Goal: Task Accomplishment & Management: Use online tool/utility

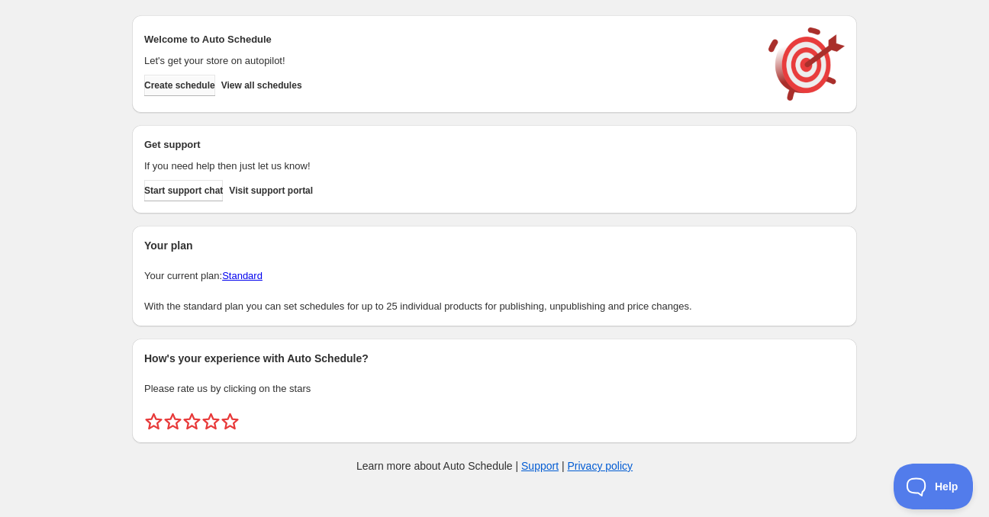
click at [183, 86] on span "Create schedule" at bounding box center [179, 85] width 71 height 12
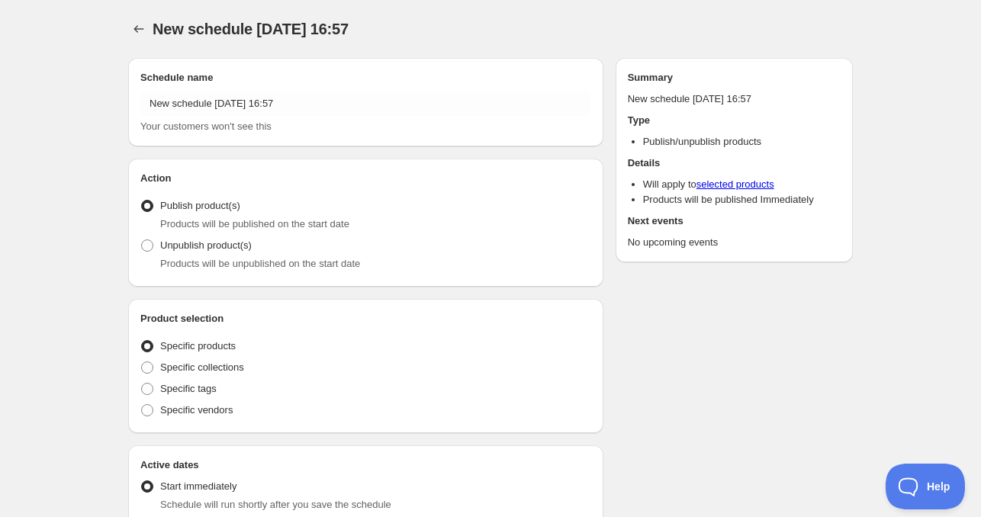
radio input "true"
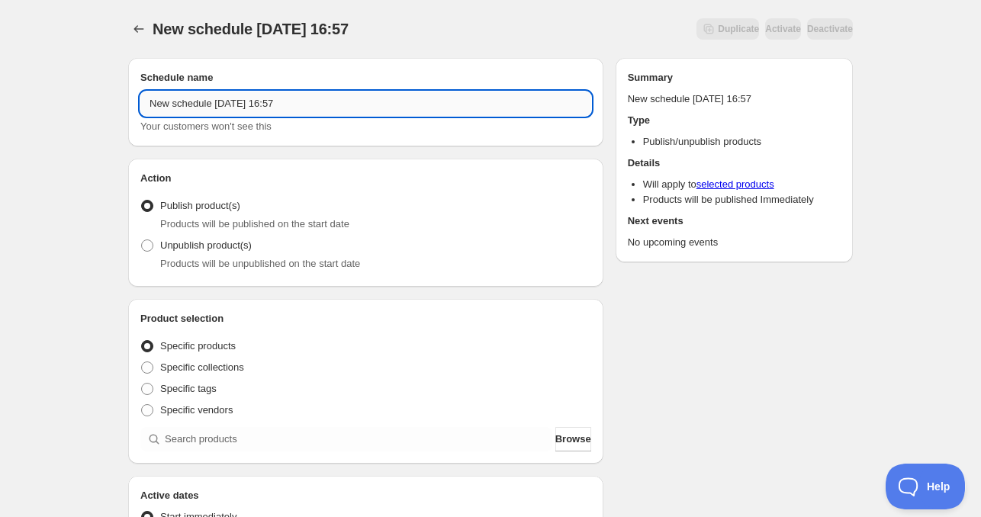
click at [375, 98] on input "New schedule Oct 06 2025 16:57" at bounding box center [365, 104] width 451 height 24
drag, startPoint x: 383, startPoint y: 108, endPoint x: 104, endPoint y: 120, distance: 279.6
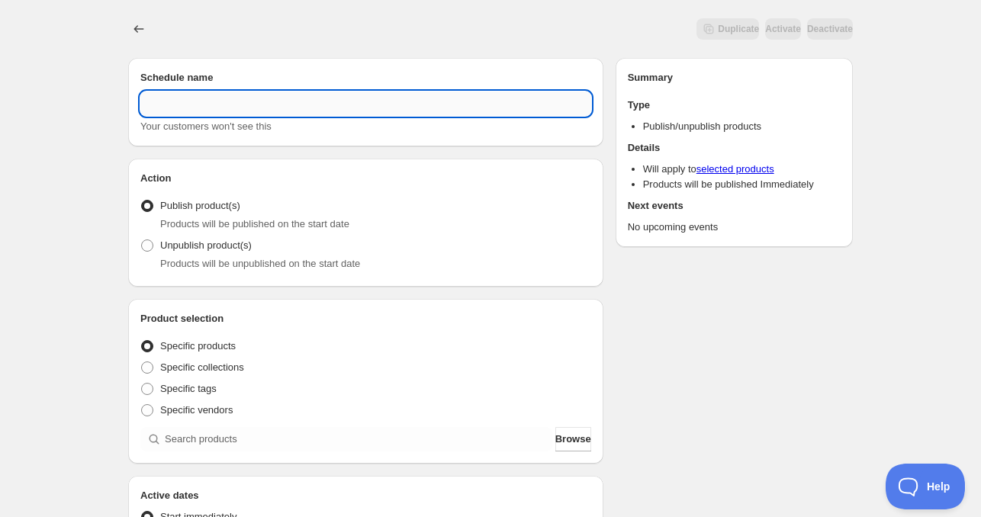
click at [182, 105] on input "text" at bounding box center [365, 104] width 451 height 24
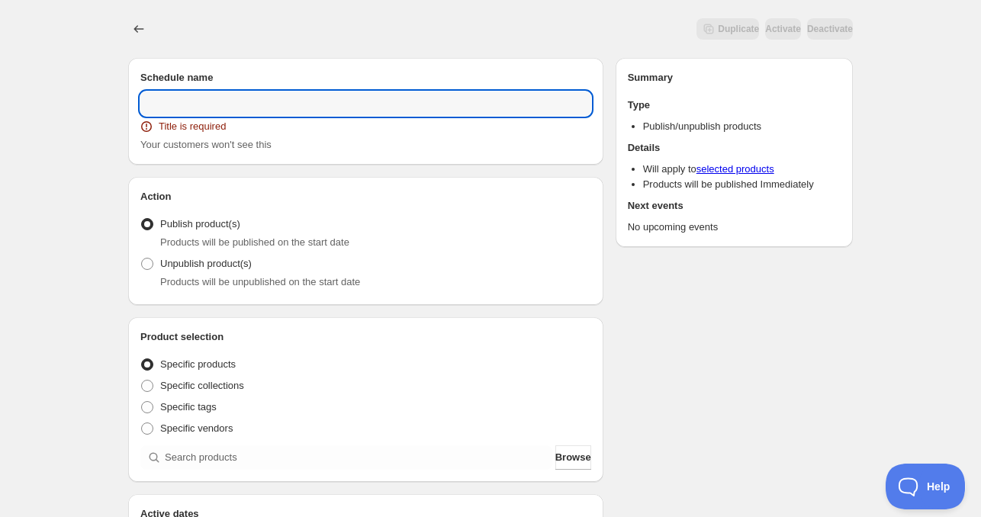
paste input "FS 9 - 12 OCT 2025"
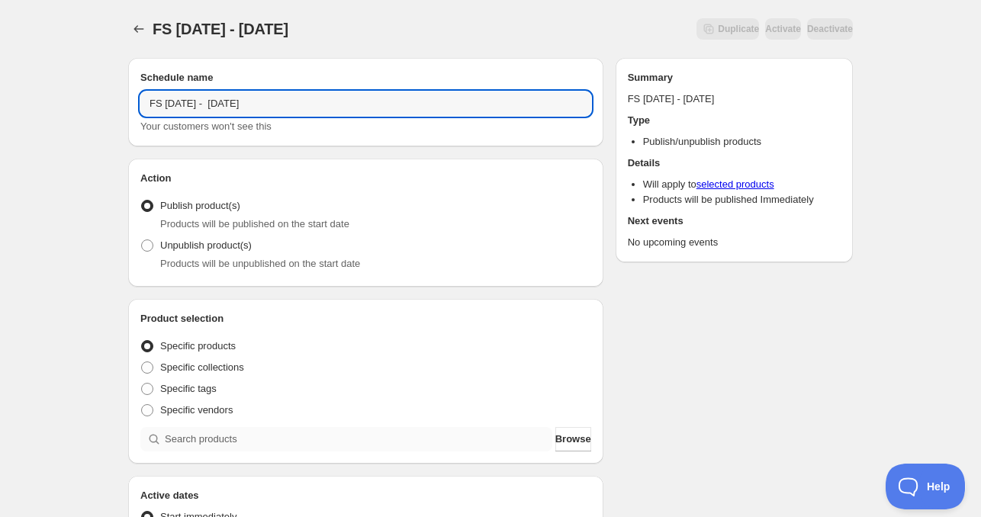
type input "FS 9 - 12 OCT 2025"
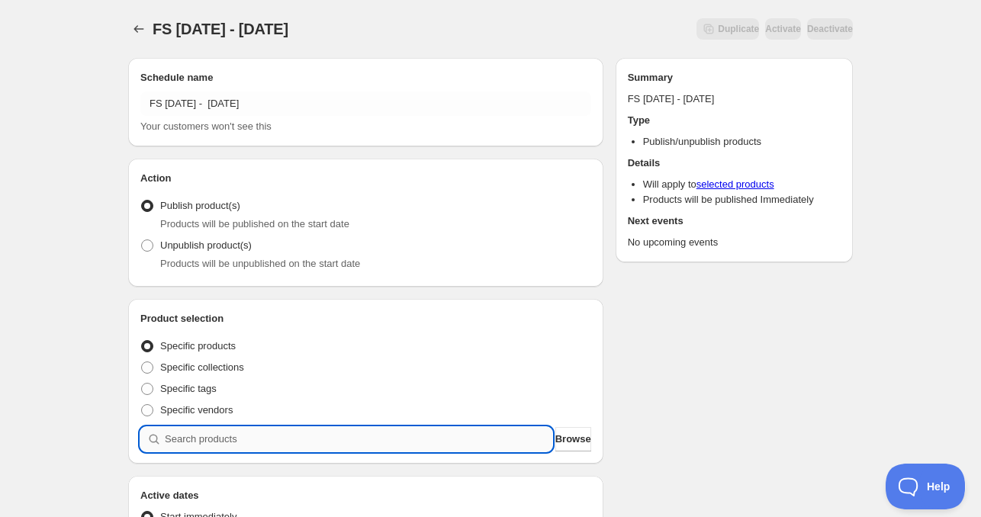
click at [197, 437] on input "search" at bounding box center [359, 439] width 388 height 24
paste input "FS OCT25 Peace of Mind Set"
type input "FS OCT25 Peace of Mind Set"
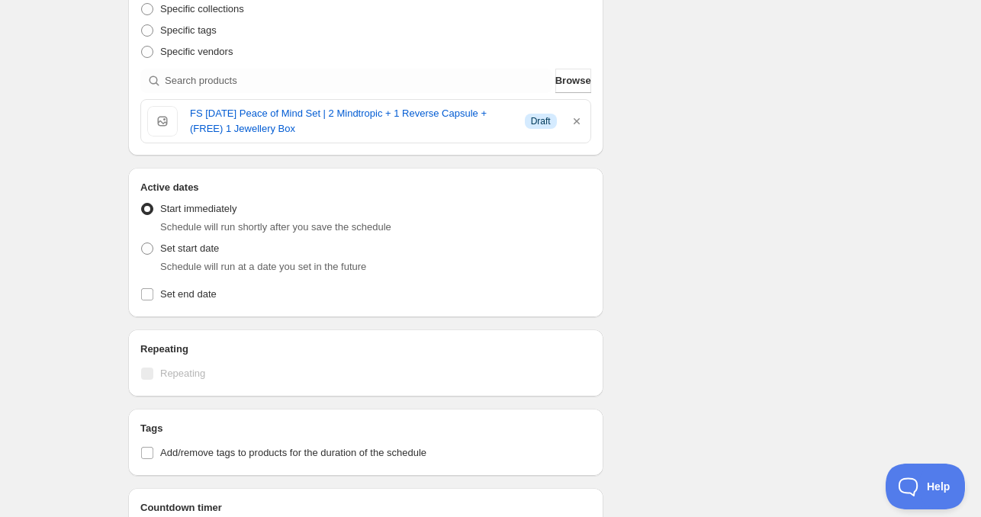
scroll to position [382, 0]
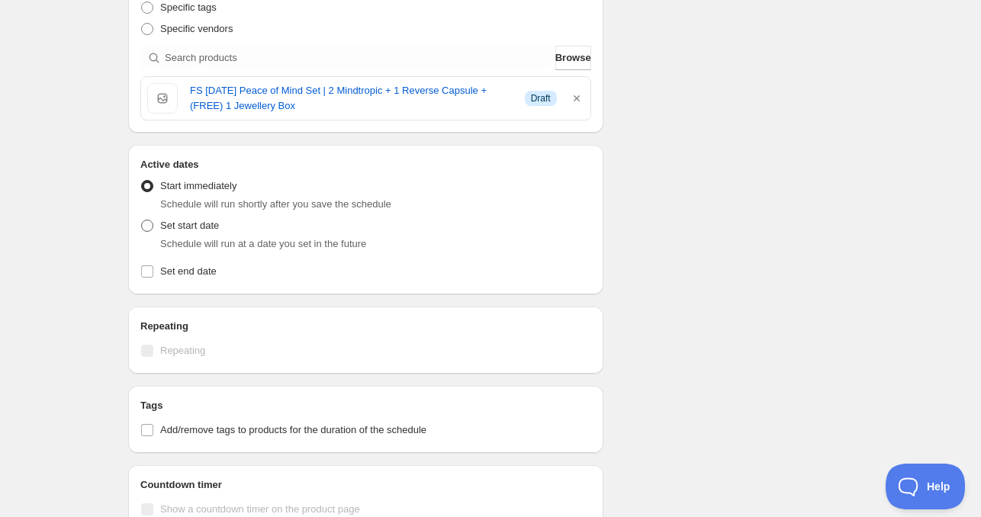
click at [147, 229] on span at bounding box center [147, 226] width 12 height 12
click at [142, 221] on input "Set start date" at bounding box center [141, 220] width 1 height 1
radio input "true"
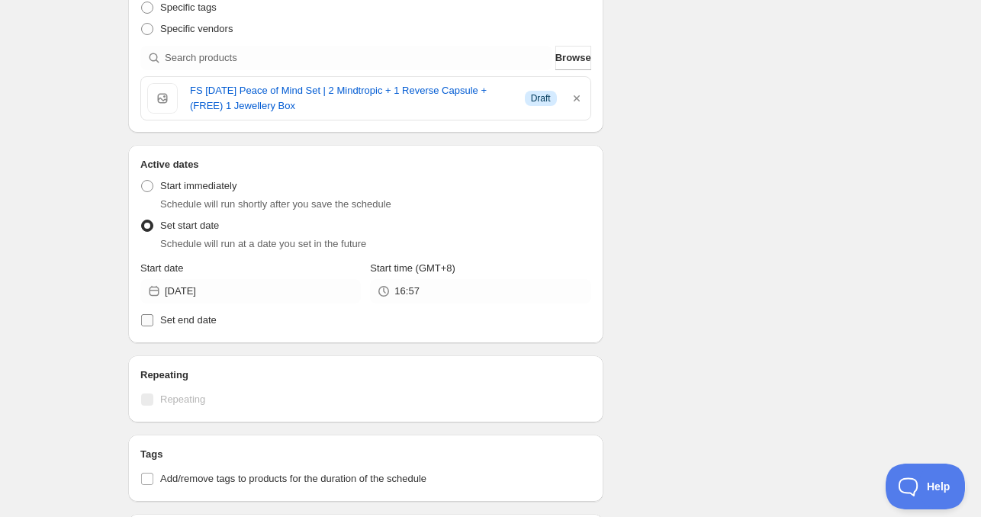
click at [150, 317] on input "Set end date" at bounding box center [147, 320] width 12 height 12
checkbox input "true"
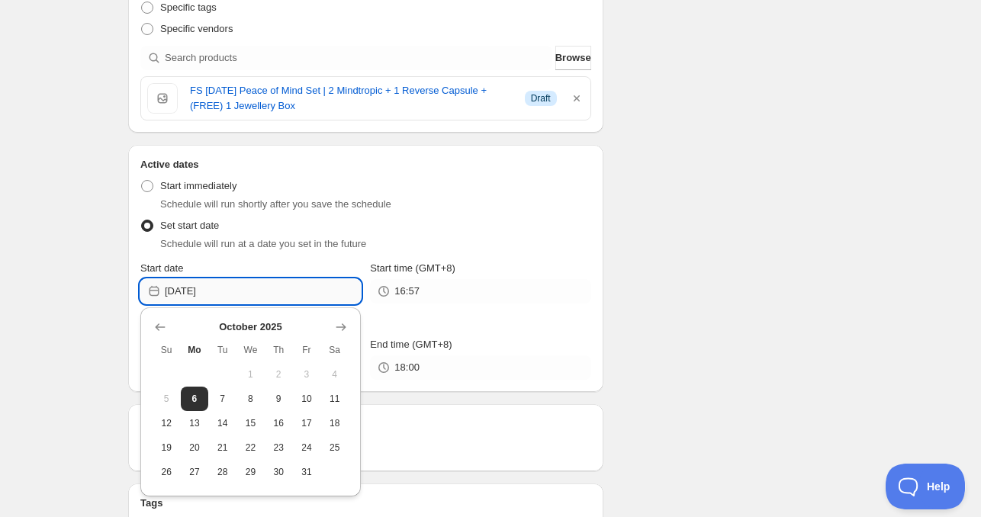
click at [223, 294] on input "2025-10-06" at bounding box center [263, 291] width 196 height 24
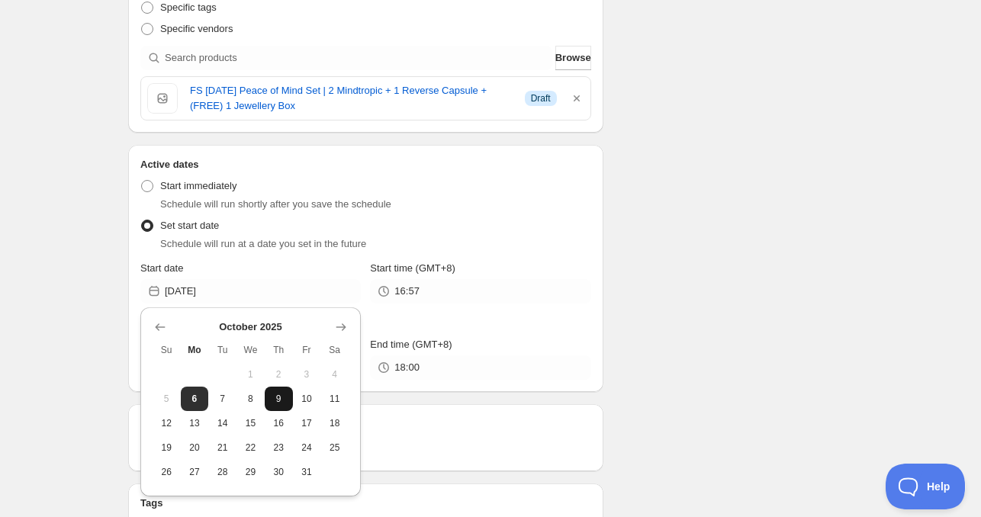
click at [275, 393] on span "9" at bounding box center [279, 399] width 16 height 12
type input "2025-10-09"
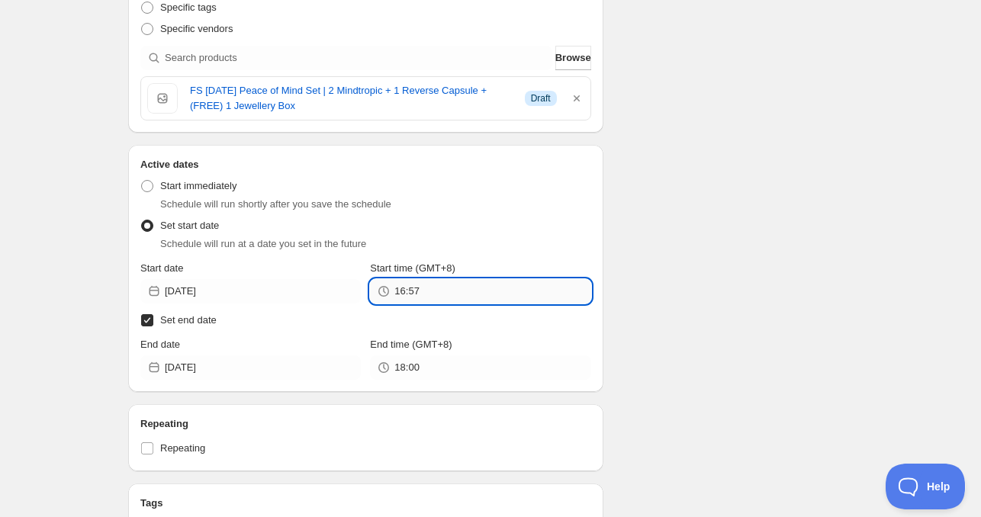
click at [418, 295] on input "16:57" at bounding box center [493, 291] width 196 height 24
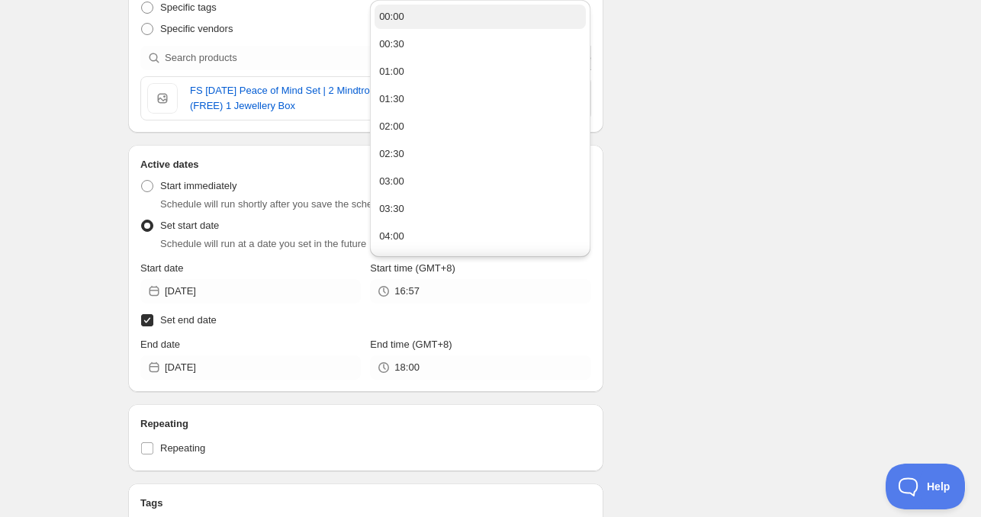
click at [421, 18] on button "00:00" at bounding box center [480, 17] width 211 height 24
type input "00:00"
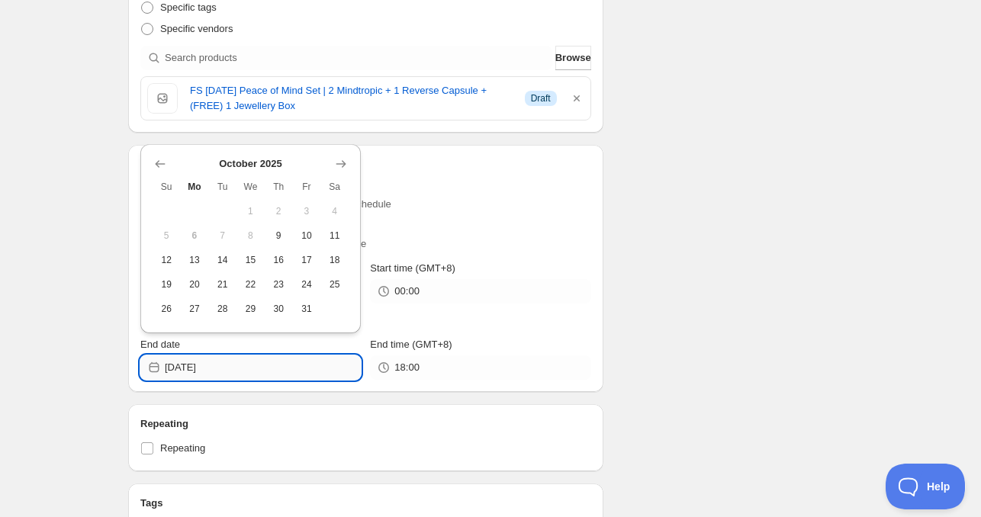
click at [217, 371] on input "2025-10-06" at bounding box center [263, 368] width 196 height 24
click at [172, 263] on span "12" at bounding box center [167, 260] width 16 height 12
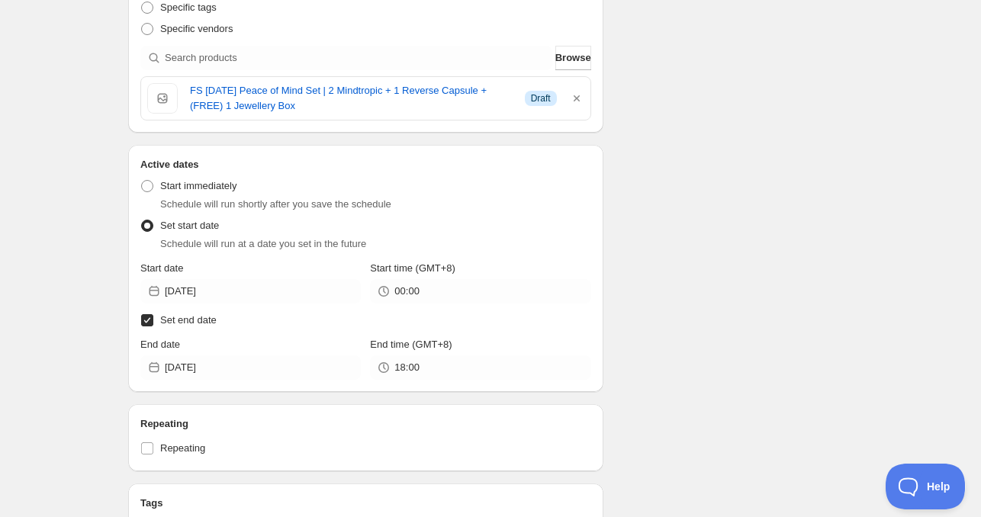
type input "2025-10-12"
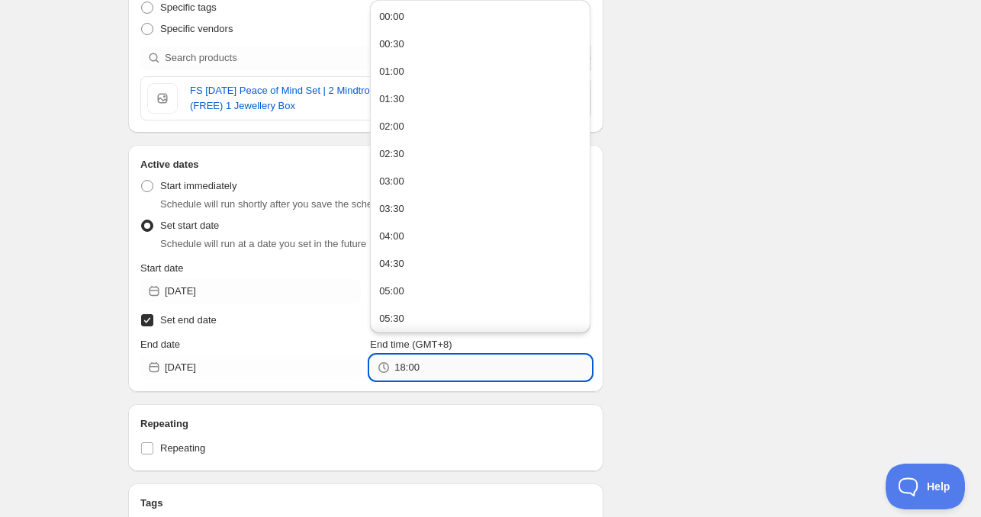
click at [415, 375] on input "18:00" at bounding box center [493, 368] width 196 height 24
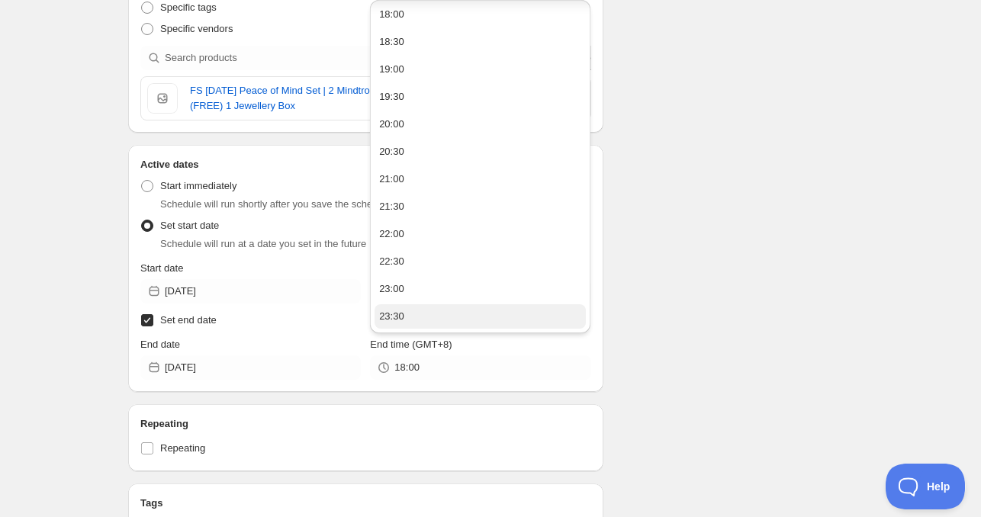
click at [407, 317] on button "23:30" at bounding box center [480, 317] width 211 height 24
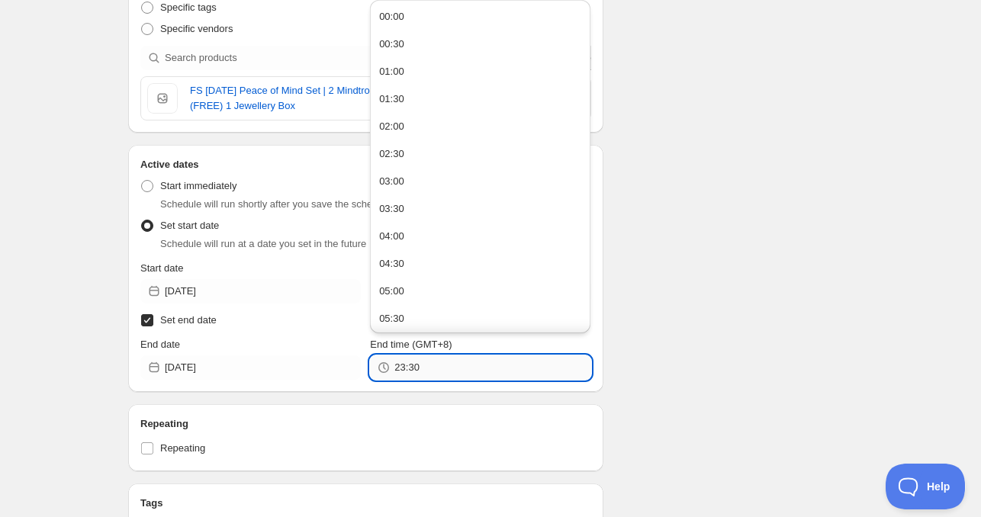
click at [420, 367] on input "23:30" at bounding box center [493, 368] width 196 height 24
type input "23:59"
click at [664, 349] on div "Schedule name FS 9 - 12 OCT 2025 Your customers won't see this Action Action Pu…" at bounding box center [484, 318] width 737 height 1308
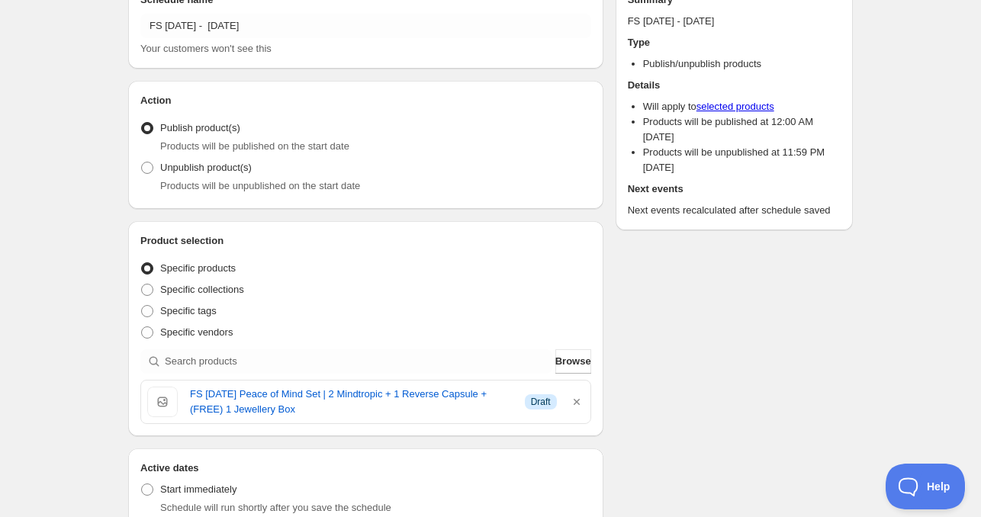
scroll to position [0, 0]
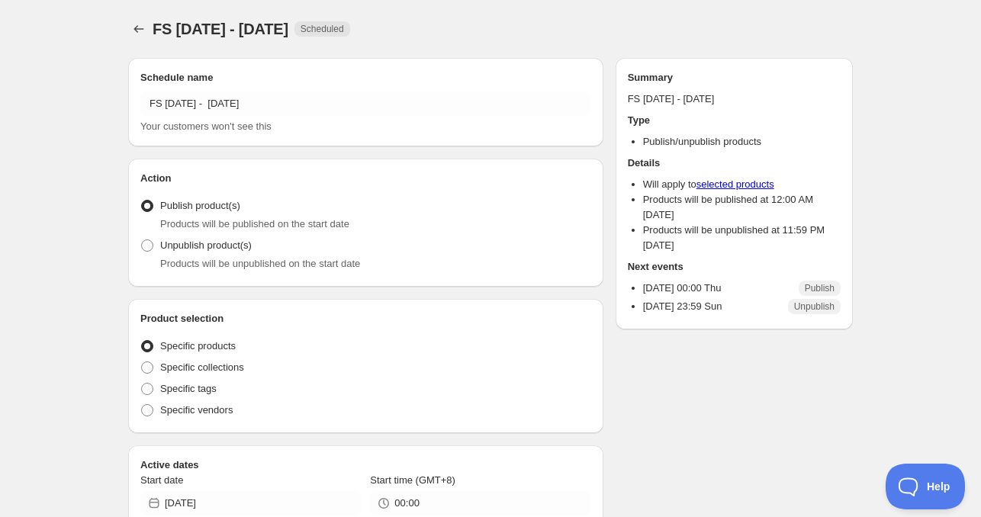
radio input "true"
checkbox input "true"
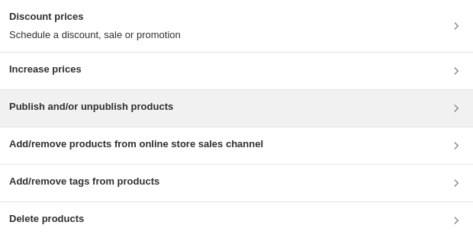
click at [61, 103] on h3 "Publish and/or unpublish products" at bounding box center [91, 106] width 164 height 15
